Goal: Navigation & Orientation: Find specific page/section

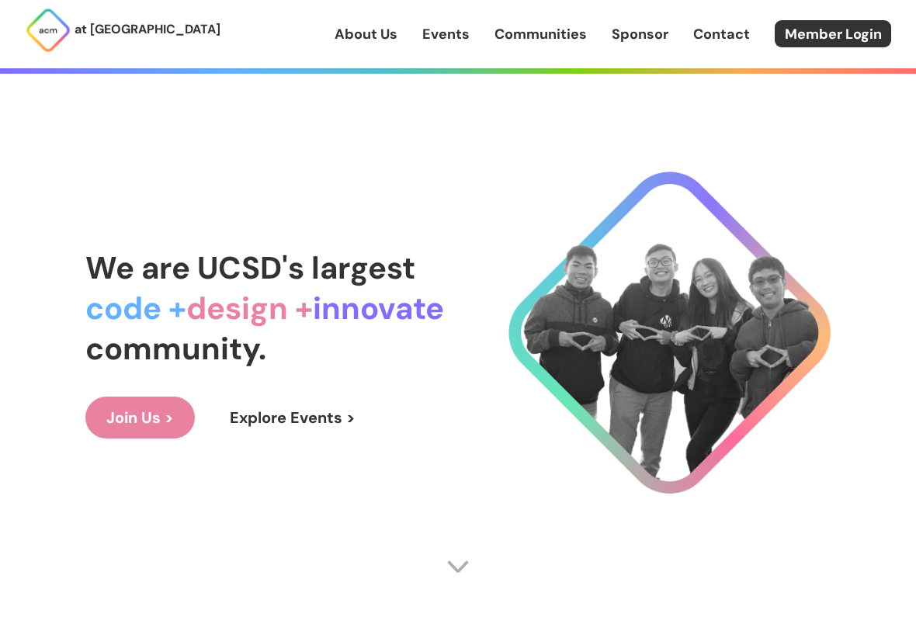
click at [159, 409] on link "Join Us >" at bounding box center [139, 418] width 109 height 42
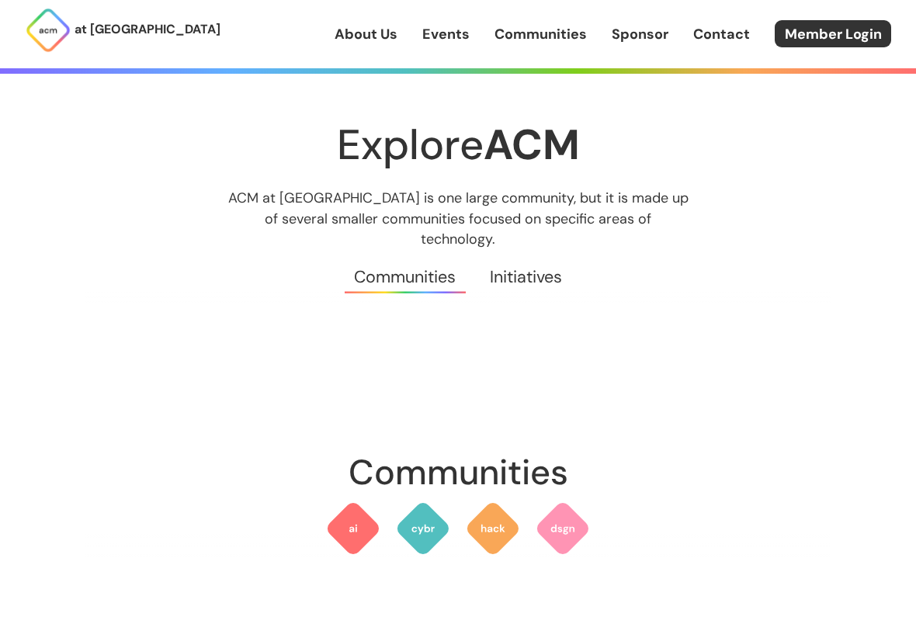
click at [448, 47] on div "About Us Events Communities Sponsor Contact Member Login" at bounding box center [625, 33] width 581 height 27
click at [443, 30] on link "Events" at bounding box center [445, 34] width 47 height 20
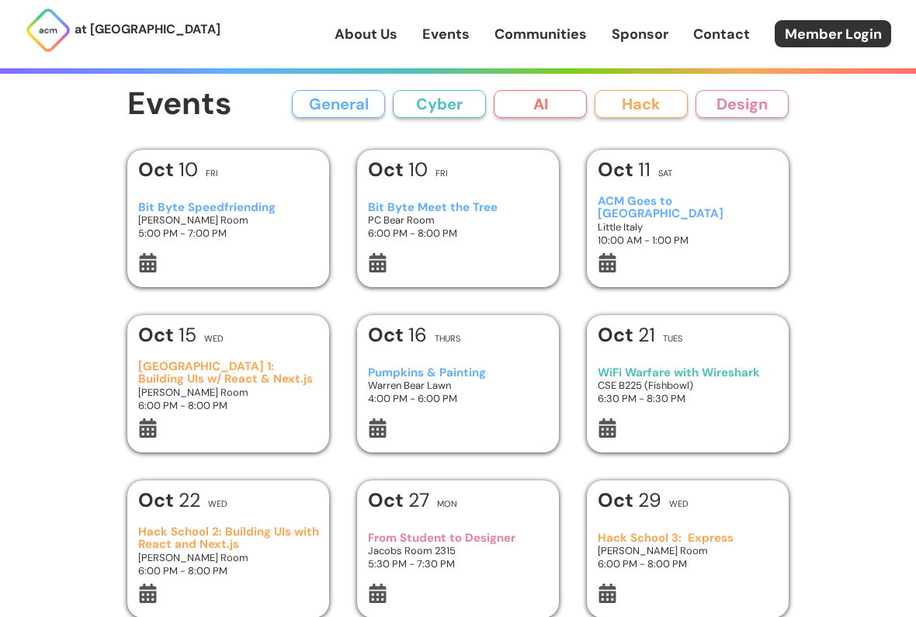
click at [759, 103] on button "Design" at bounding box center [742, 104] width 93 height 28
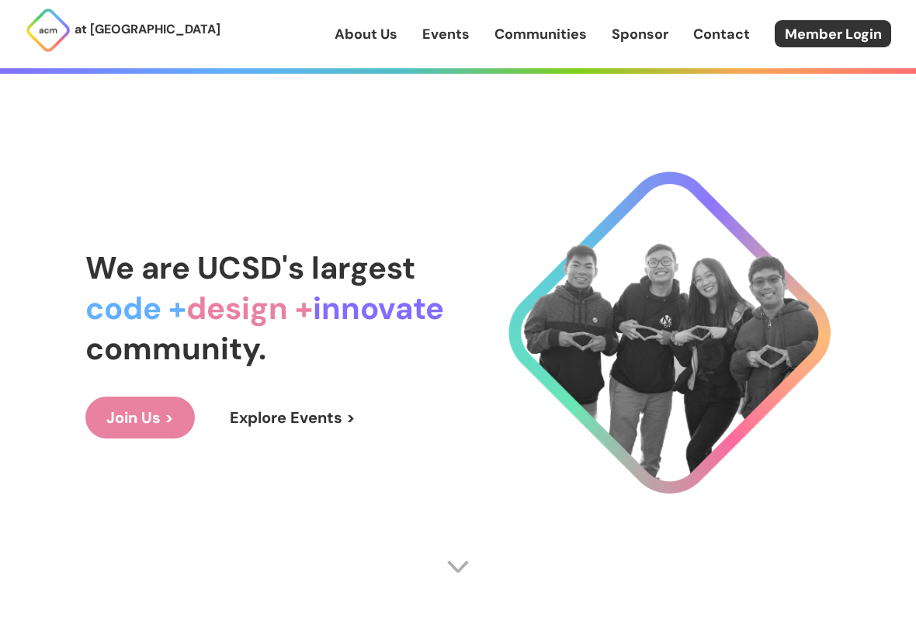
click at [725, 31] on link "Contact" at bounding box center [721, 34] width 57 height 20
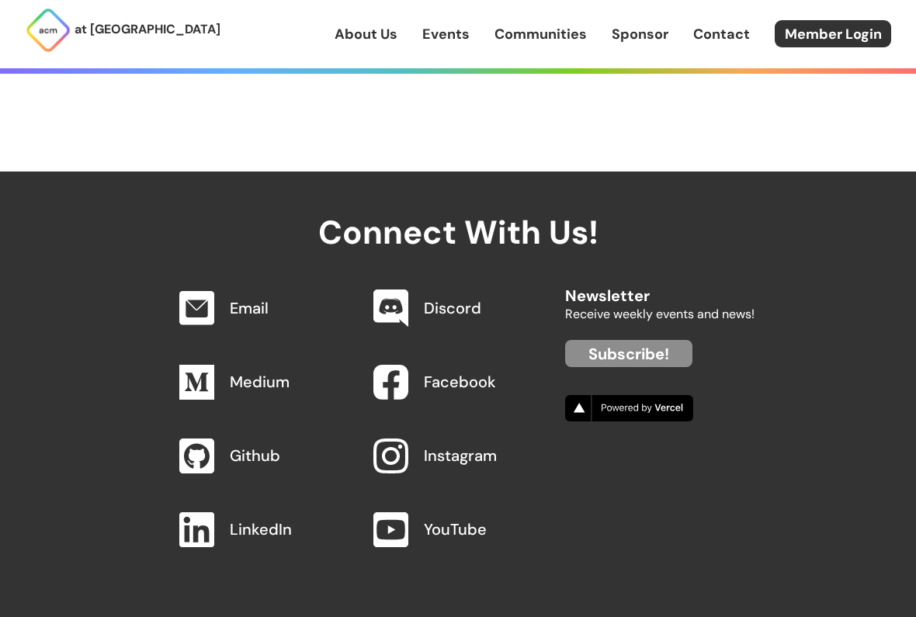
scroll to position [1637, 0]
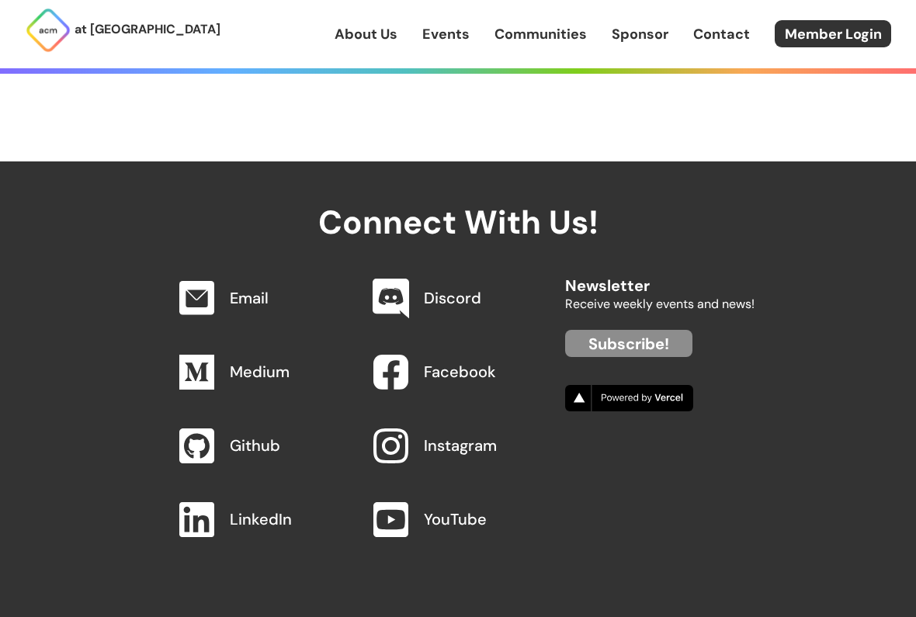
click at [408, 300] on img at bounding box center [390, 298] width 36 height 40
